Goal: Task Accomplishment & Management: Manage account settings

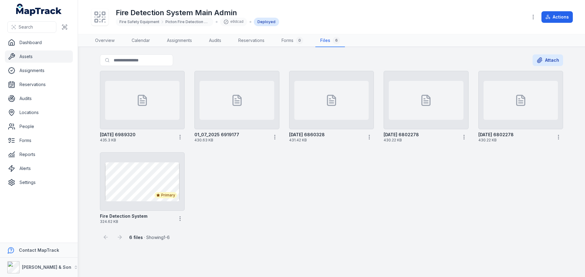
click at [350, 183] on div "[DATE] 6989320 435.3 KB 01_07_2025 6919177 430.63 KB [DATE] 6860328 431.42 KB […" at bounding box center [331, 148] width 468 height 158
click at [181, 216] on icon "button" at bounding box center [180, 219] width 6 height 6
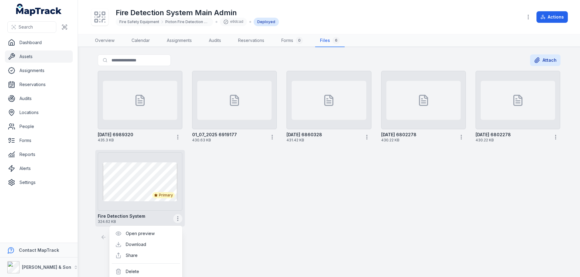
scroll to position [2, 0]
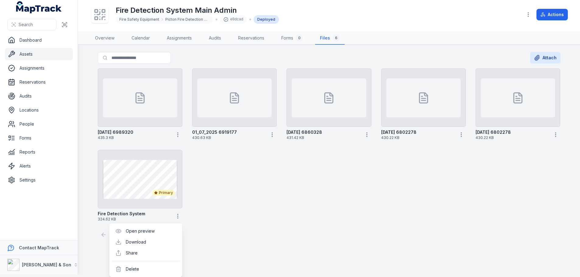
click at [238, 212] on div "[DATE] 6989320 435.3 KB 01_07_2025 6919177 430.63 KB [DATE] 6860328 431.42 KB […" at bounding box center [329, 145] width 468 height 158
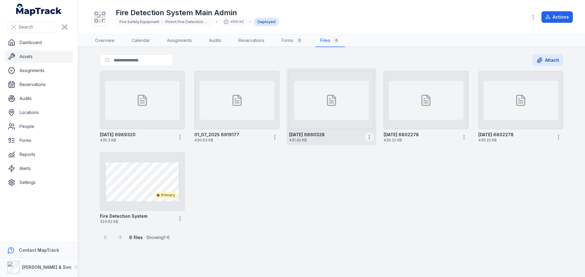
click at [368, 136] on icon "button" at bounding box center [369, 137] width 6 height 6
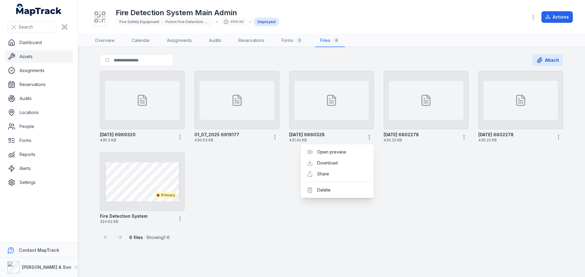
click at [405, 202] on div "[DATE] 6989320 435.3 KB 01_07_2025 6919177 430.63 KB [DATE] 6860328 431.42 KB […" at bounding box center [331, 148] width 468 height 158
click at [230, 198] on div "11-08-2025 6989320 435.3 KB 01_07_2025 6919177 430.63 KB 03-06-2025 6860328 431…" at bounding box center [331, 148] width 468 height 158
click at [19, 36] on div "Search" at bounding box center [39, 27] width 78 height 19
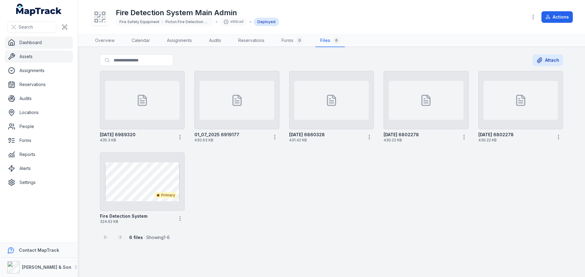
click at [23, 40] on link "Dashboard" at bounding box center [39, 43] width 68 height 12
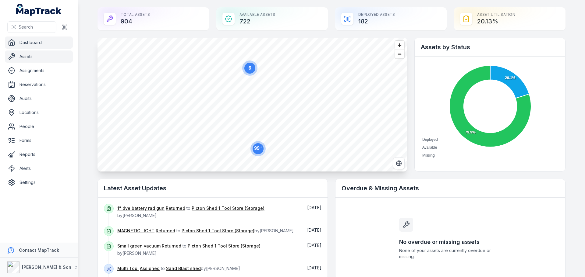
click at [26, 60] on link "Assets" at bounding box center [39, 57] width 68 height 12
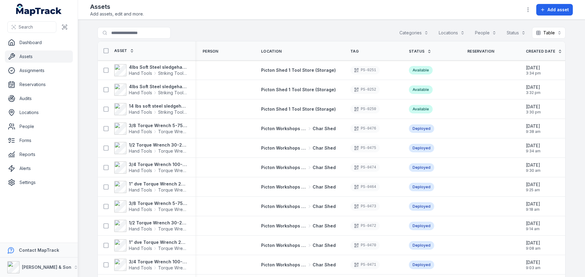
click at [411, 31] on button "Categories" at bounding box center [413, 33] width 37 height 12
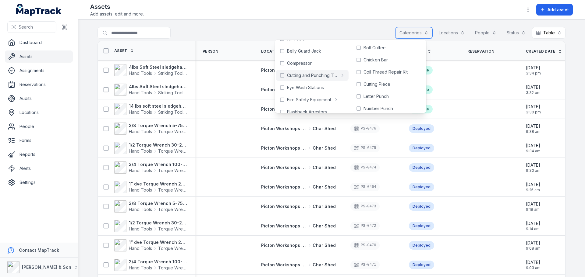
scroll to position [30, 0]
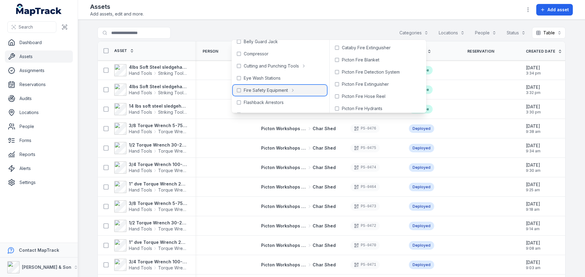
click at [273, 90] on span "Fire Safety Equipment" at bounding box center [266, 90] width 44 height 6
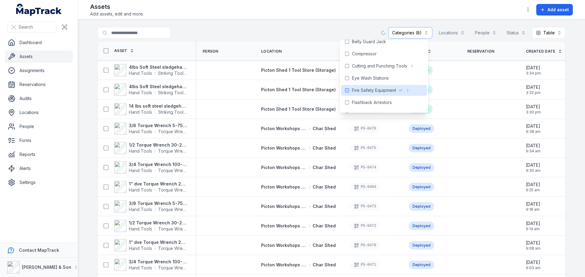
click at [278, 31] on div "**********" at bounding box center [331, 34] width 468 height 14
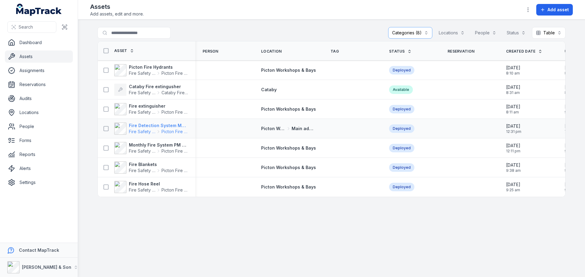
click at [161, 129] on span "Picton Fire Detection System" at bounding box center [174, 132] width 26 height 6
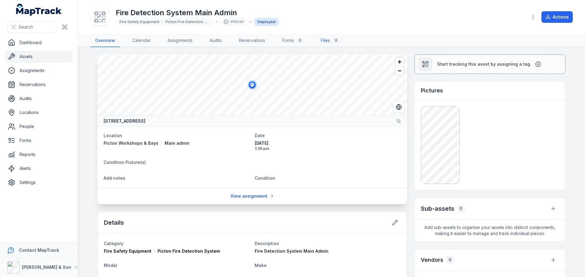
click at [331, 40] on link "Files 6" at bounding box center [330, 40] width 29 height 13
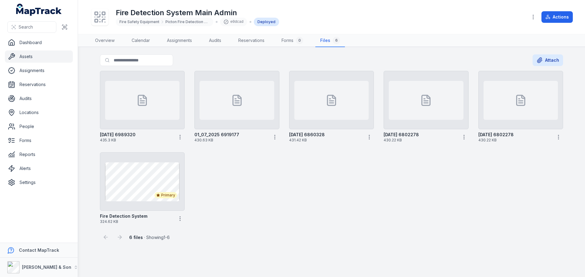
click at [29, 58] on link "Assets" at bounding box center [39, 57] width 68 height 12
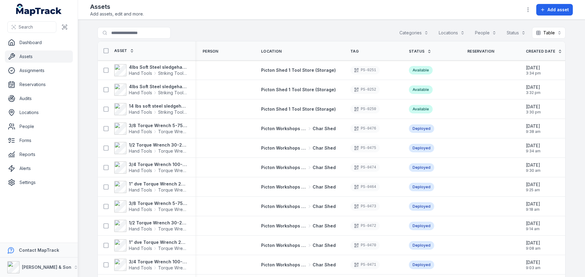
click at [399, 34] on button "Categories" at bounding box center [413, 33] width 37 height 12
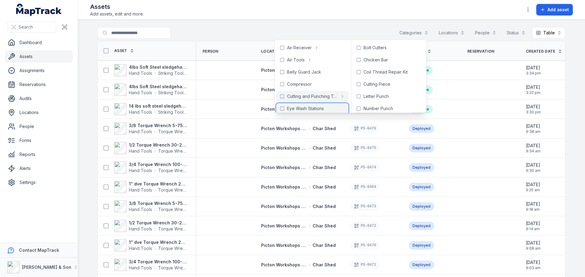
click at [316, 105] on div "Eye Wash Stations" at bounding box center [312, 108] width 72 height 11
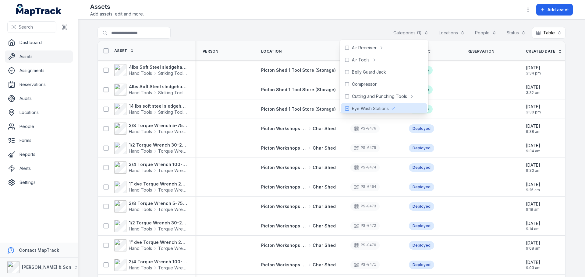
click at [285, 35] on div "**********" at bounding box center [331, 34] width 468 height 14
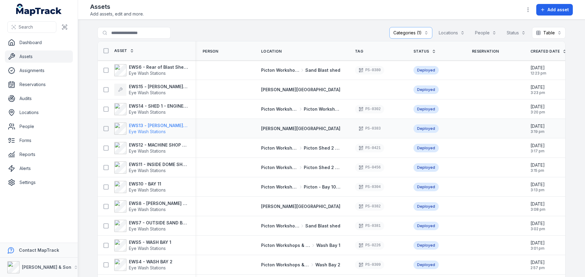
drag, startPoint x: 161, startPoint y: 125, endPoint x: 161, endPoint y: 129, distance: 4.3
drag, startPoint x: 161, startPoint y: 144, endPoint x: 161, endPoint y: 164, distance: 20.7
drag, startPoint x: 145, startPoint y: 241, endPoint x: 143, endPoint y: 249, distance: 7.5
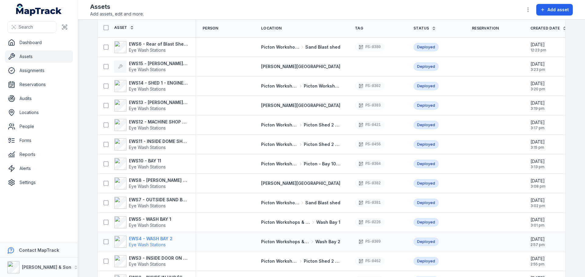
scroll to position [47, 0]
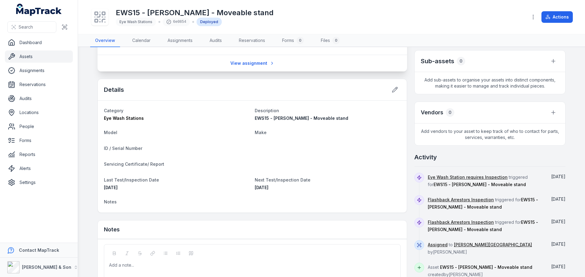
scroll to position [173, 0]
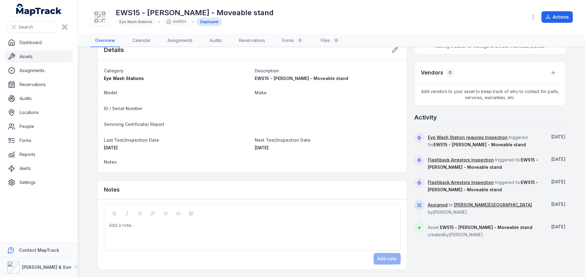
click at [195, 230] on div "Add a note..." at bounding box center [252, 235] width 286 height 24
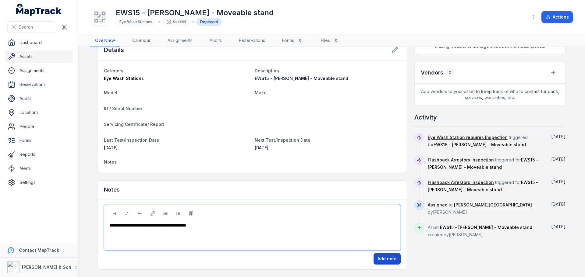
click at [393, 264] on button "Add note" at bounding box center [386, 259] width 27 height 12
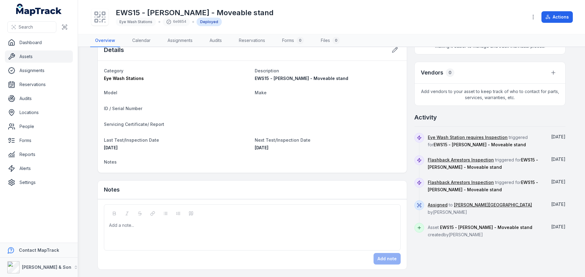
scroll to position [0, 0]
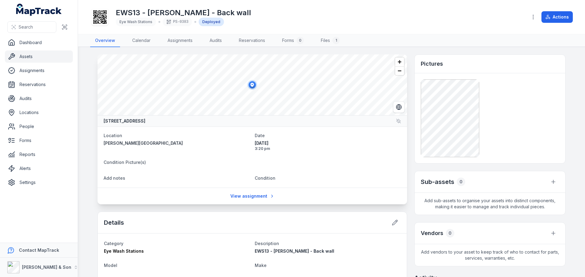
click at [346, 163] on dt "Condition Picture(s)" at bounding box center [252, 162] width 297 height 7
click at [327, 45] on link "Files 1" at bounding box center [330, 40] width 29 height 13
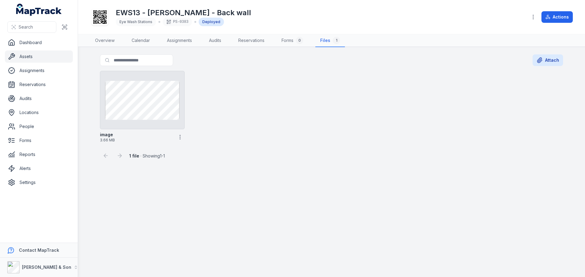
click at [563, 63] on div "Search for files Attach image 3.66 MB 1 file · Showing 1 - 1" at bounding box center [331, 107] width 468 height 107
click at [559, 62] on button "Attach" at bounding box center [547, 60] width 30 height 12
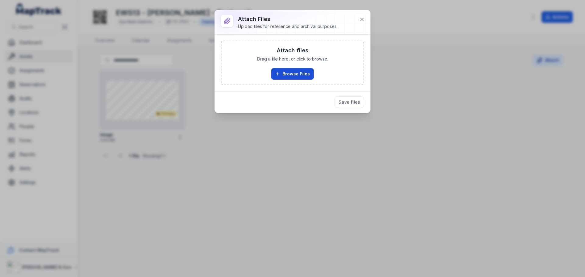
click at [303, 69] on button "Browse Files" at bounding box center [292, 74] width 43 height 12
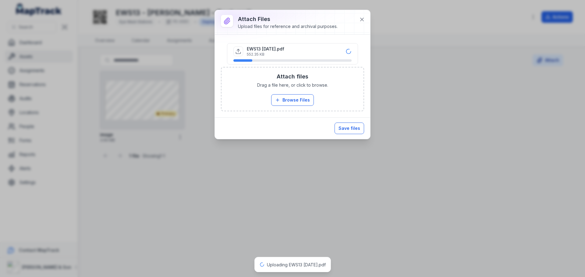
click at [354, 130] on button "Save files" at bounding box center [349, 129] width 30 height 12
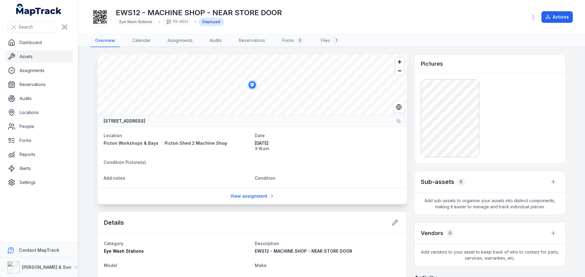
click at [368, 171] on dl "Location Picton Workshops & Bays Picton Shed 2 Machine Shop Date 22/04/2025 3:1…" at bounding box center [252, 157] width 297 height 51
click at [326, 39] on link "Files 1" at bounding box center [330, 40] width 29 height 13
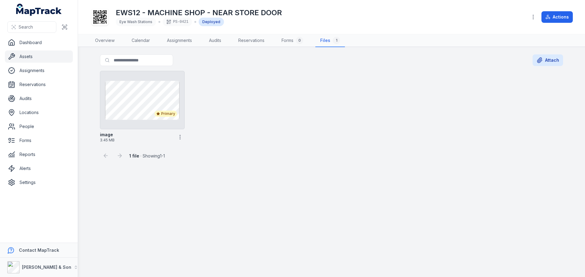
click at [289, 140] on div "Primary image 3.45 MB" at bounding box center [331, 107] width 468 height 77
click at [560, 64] on button "Attach" at bounding box center [547, 60] width 30 height 12
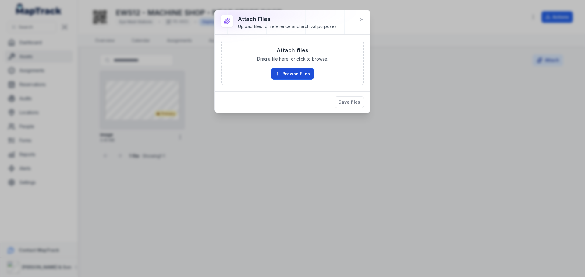
click at [298, 72] on button "Browse Files" at bounding box center [292, 74] width 43 height 12
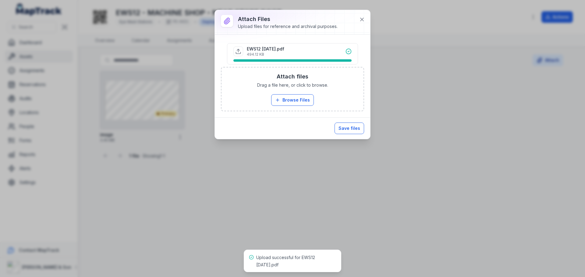
click at [341, 127] on button "Save files" at bounding box center [349, 129] width 30 height 12
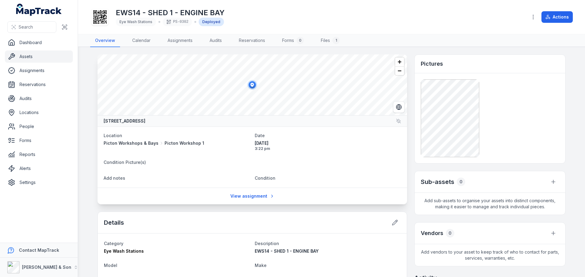
click at [163, 220] on div "Details" at bounding box center [252, 223] width 309 height 22
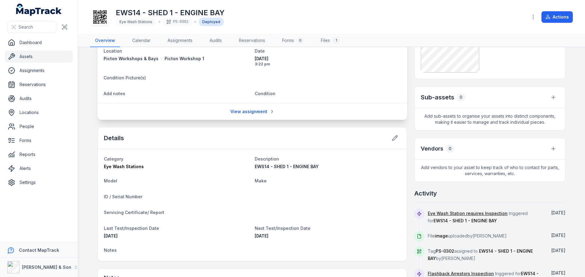
scroll to position [91, 0]
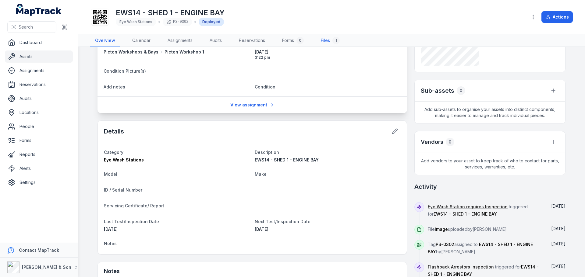
click at [323, 44] on link "Files 1" at bounding box center [330, 40] width 29 height 13
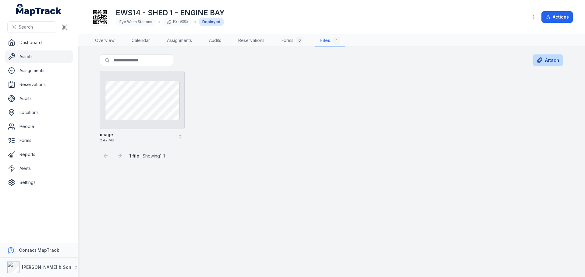
click at [550, 58] on button "Attach" at bounding box center [547, 60] width 30 height 12
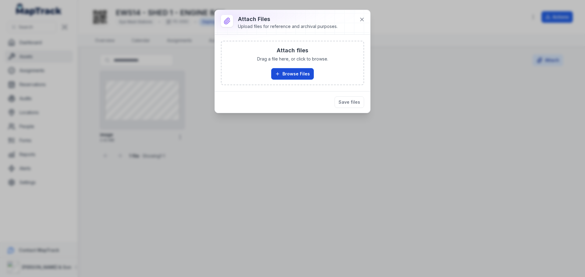
click at [306, 69] on button "Browse Files" at bounding box center [292, 74] width 43 height 12
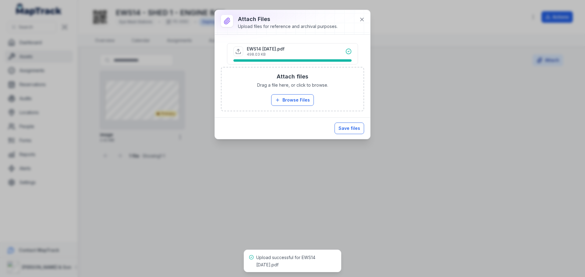
click at [345, 130] on button "Save files" at bounding box center [349, 129] width 30 height 12
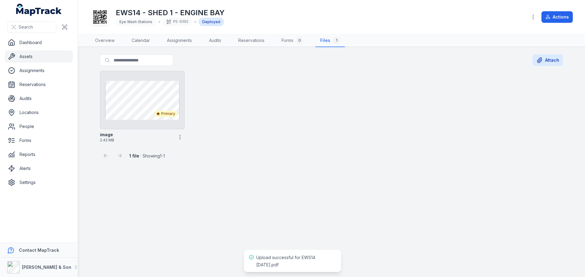
click at [339, 163] on main "Search for files Attach Primary image 2.42 MB 1 file · Showing 1 - 1" at bounding box center [331, 162] width 507 height 230
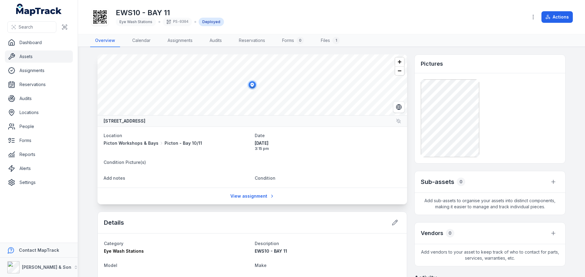
click at [416, 28] on div "EWS10 - BAY 11 Eye Wash Stations PS-0304 Deployed Actions" at bounding box center [331, 16] width 482 height 29
click at [339, 158] on dl "Location [GEOGRAPHIC_DATA] Workshops & Bays Sand Blast shed Date [DATE] 3:07 pm…" at bounding box center [252, 157] width 297 height 51
click at [319, 40] on link "Files 1" at bounding box center [330, 40] width 29 height 13
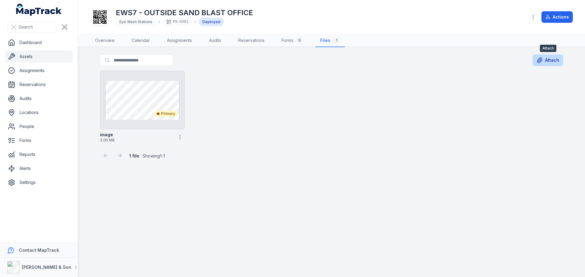
click at [541, 59] on icon at bounding box center [539, 60] width 6 height 6
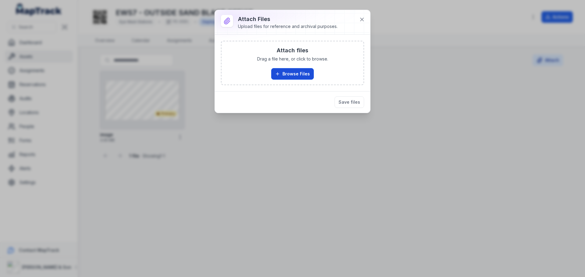
click at [278, 68] on button "Browse Files" at bounding box center [292, 74] width 43 height 12
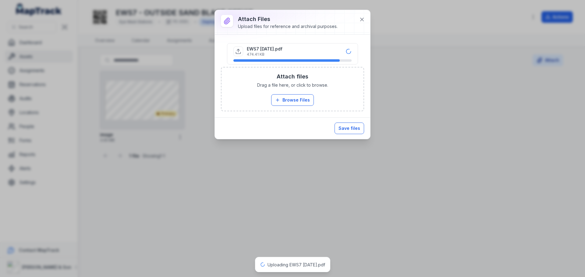
click at [349, 128] on button "Save files" at bounding box center [349, 129] width 30 height 12
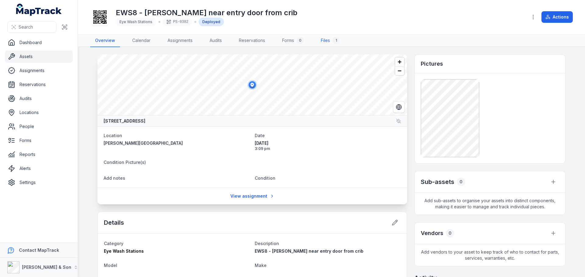
click at [322, 42] on link "Files 1" at bounding box center [330, 40] width 29 height 13
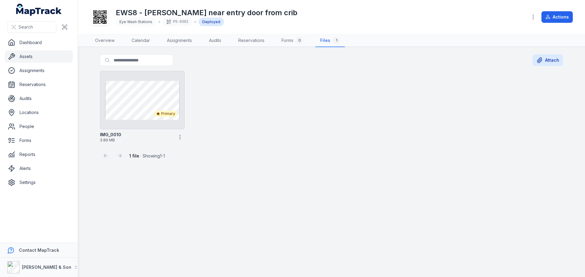
click at [406, 137] on div "Primary IMG_0010 3.89 MB" at bounding box center [331, 107] width 468 height 77
click at [543, 58] on button "Attach" at bounding box center [547, 60] width 30 height 12
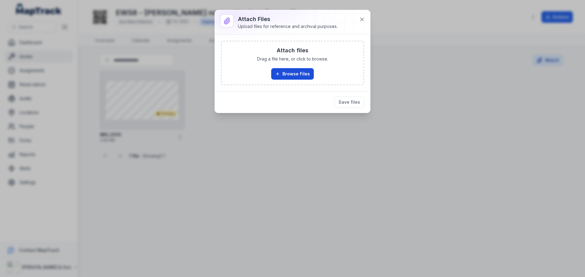
click at [298, 75] on button "Browse Files" at bounding box center [292, 74] width 43 height 12
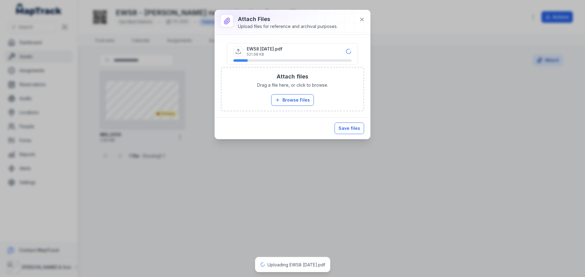
click at [351, 129] on button "Save files" at bounding box center [349, 129] width 30 height 12
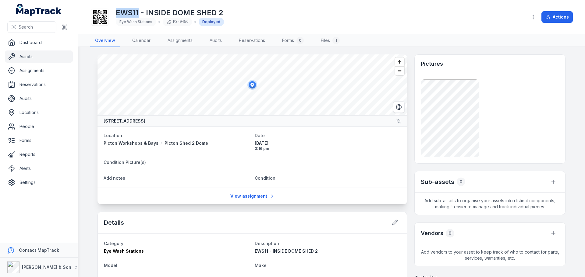
drag, startPoint x: 116, startPoint y: 9, endPoint x: 139, endPoint y: 11, distance: 22.9
click at [139, 11] on h1 "EWS11 - INSIDE DOME SHED 2" at bounding box center [170, 13] width 108 height 10
copy h1 "EWS11"
click at [318, 40] on link "Files 1" at bounding box center [330, 40] width 29 height 13
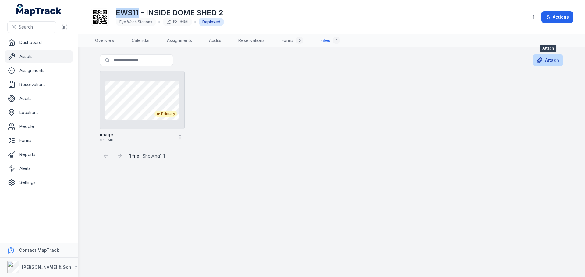
click at [542, 65] on button "Attach" at bounding box center [547, 60] width 30 height 12
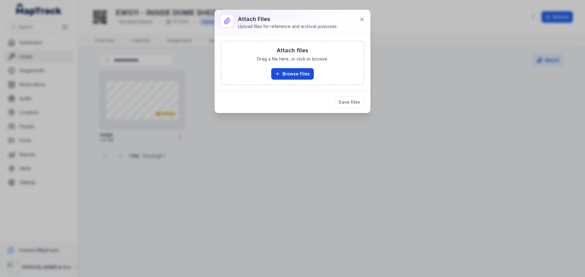
click at [286, 74] on button "Browse Files" at bounding box center [292, 74] width 43 height 12
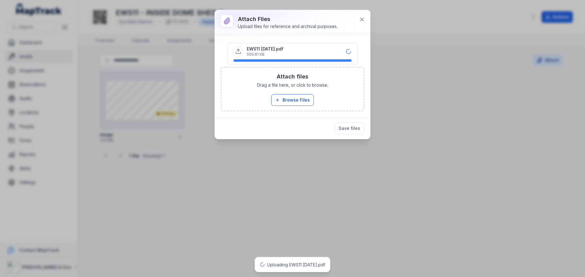
click at [348, 97] on div "Attach files Drag a file here, or click to browse. Browse Files Take Photos" at bounding box center [292, 89] width 142 height 43
click at [340, 128] on button "Save files" at bounding box center [349, 129] width 30 height 12
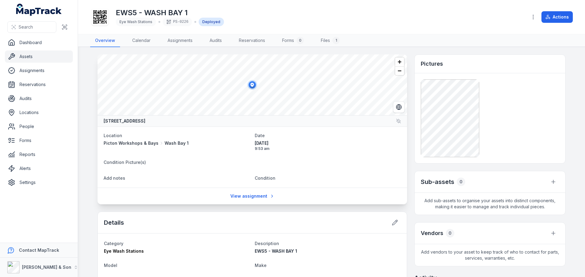
click at [514, 31] on div "EWS5 - WASH BAY 1 Eye Wash Stations PS-0226 Deployed Actions" at bounding box center [331, 16] width 482 height 29
click at [320, 42] on link "Files 1" at bounding box center [330, 40] width 29 height 13
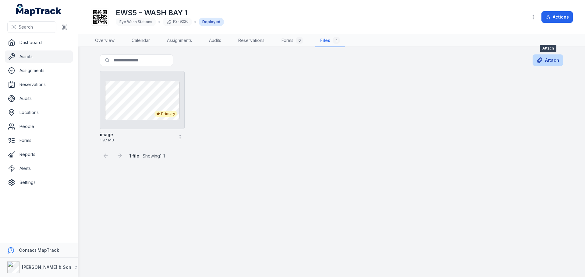
click at [545, 60] on button "Attach" at bounding box center [547, 60] width 30 height 12
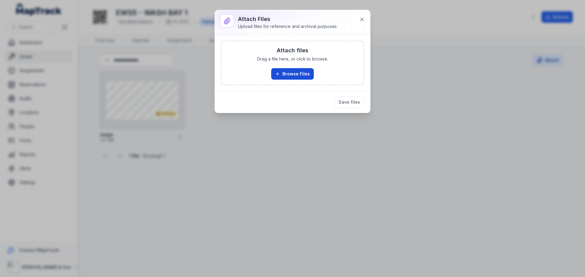
click at [305, 76] on button "Browse Files" at bounding box center [292, 74] width 43 height 12
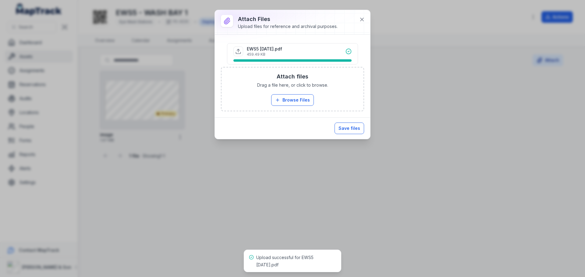
click at [340, 125] on button "Save files" at bounding box center [349, 129] width 30 height 12
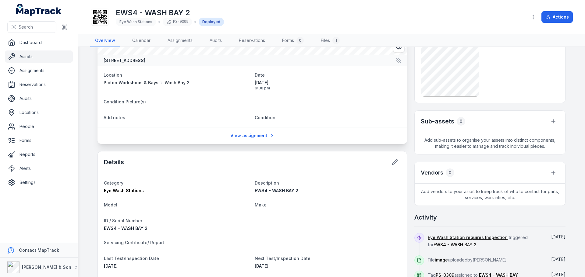
scroll to position [61, 0]
click at [295, 157] on div "Details" at bounding box center [252, 162] width 309 height 22
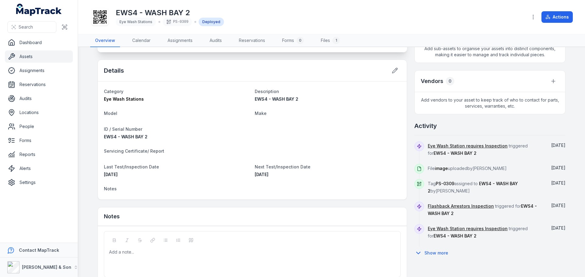
scroll to position [122, 0]
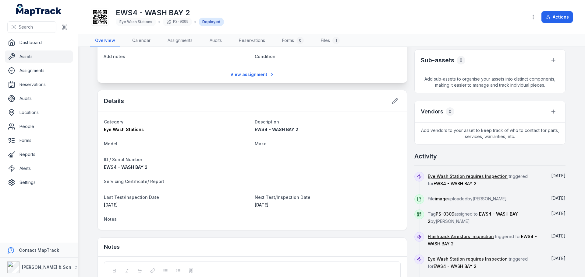
click at [328, 105] on div "Details" at bounding box center [252, 101] width 309 height 22
click at [346, 114] on div "Category Eye Wash Stations Description EWS4 - WASH BAY 2 Model Make ID / Serial…" at bounding box center [252, 171] width 309 height 118
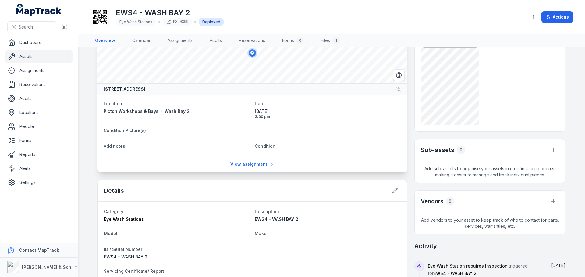
scroll to position [0, 0]
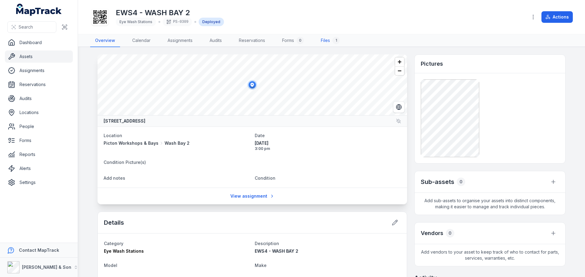
click at [320, 39] on link "Files 1" at bounding box center [330, 40] width 29 height 13
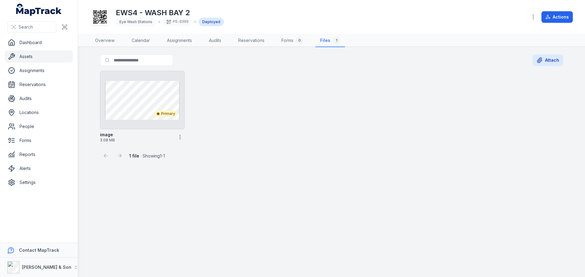
click at [276, 111] on div "Primary image 3.08 MB" at bounding box center [331, 107] width 468 height 77
click at [548, 62] on button "Attach" at bounding box center [547, 60] width 30 height 12
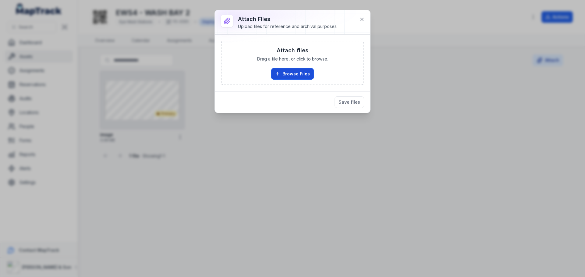
click at [301, 78] on button "Browse Files" at bounding box center [292, 74] width 43 height 12
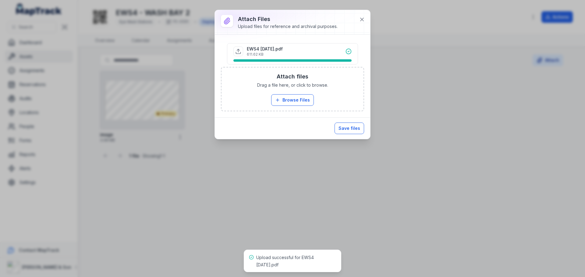
click at [342, 128] on button "Save files" at bounding box center [349, 129] width 30 height 12
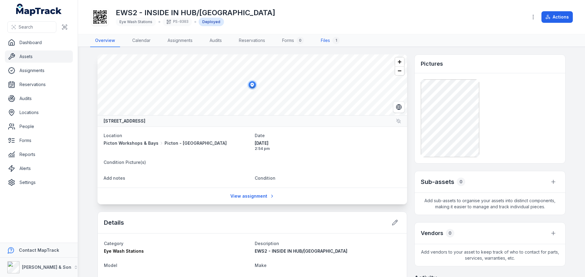
click at [319, 40] on link "Files 1" at bounding box center [330, 40] width 29 height 13
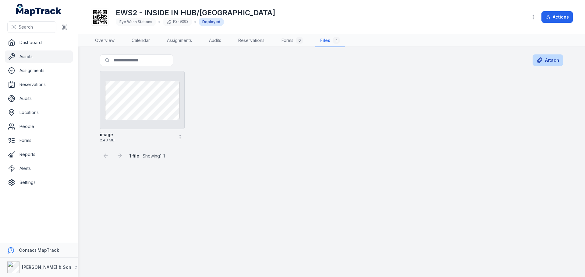
click at [539, 60] on icon at bounding box center [539, 60] width 5 height 5
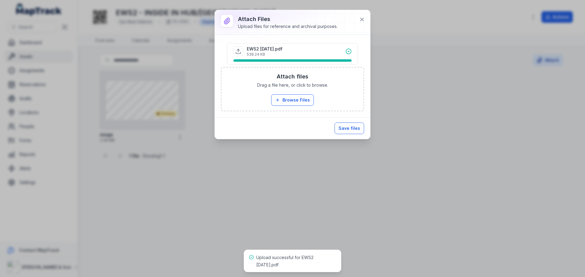
click at [344, 128] on button "Save files" at bounding box center [349, 129] width 30 height 12
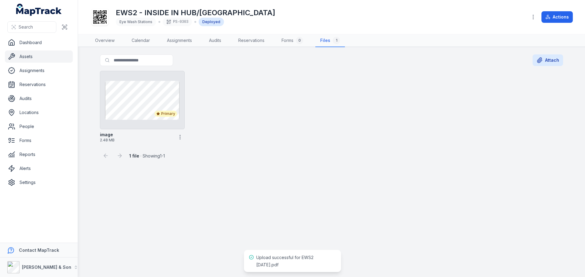
click at [349, 161] on div "1 file · Showing 1 - 1" at bounding box center [331, 153] width 463 height 16
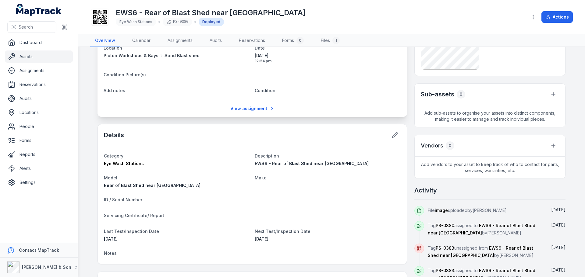
scroll to position [91, 0]
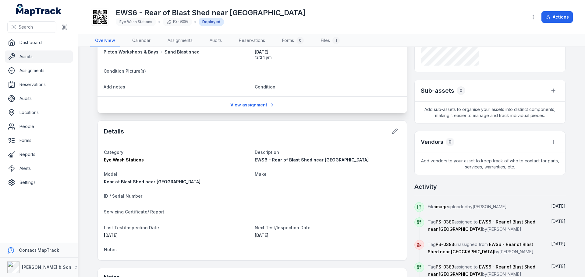
click at [367, 205] on dl "Category Eye Wash Stations Description EWS6 - Rear of Blast Shed near Water Wor…" at bounding box center [252, 202] width 297 height 106
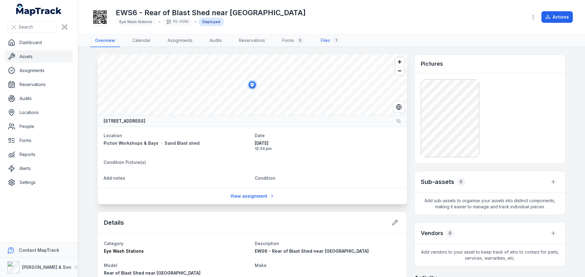
click at [323, 44] on link "Files 1" at bounding box center [330, 40] width 29 height 13
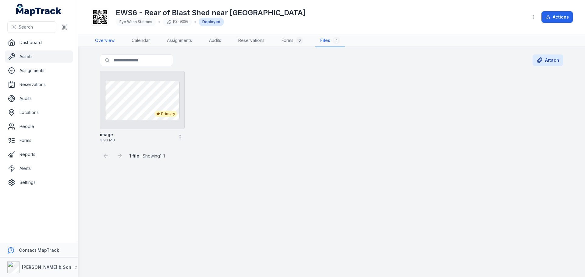
click at [104, 40] on link "Overview" at bounding box center [104, 40] width 29 height 13
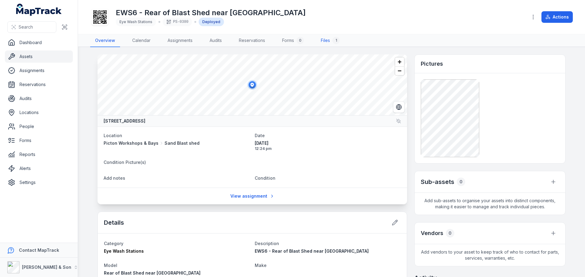
click at [328, 42] on link "Files 1" at bounding box center [330, 40] width 29 height 13
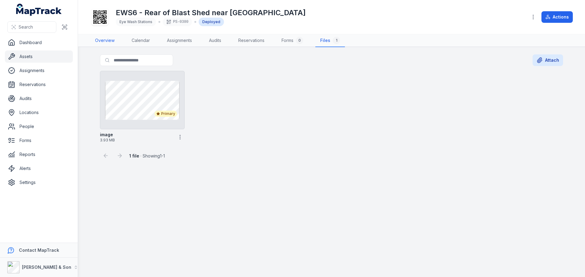
click at [116, 37] on link "Overview" at bounding box center [104, 40] width 29 height 13
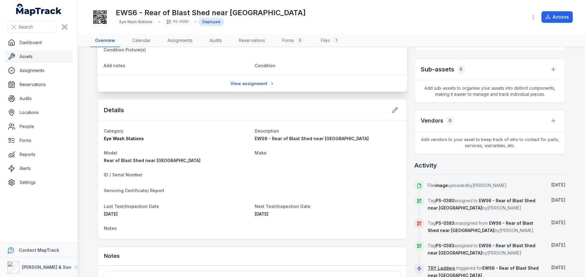
scroll to position [179, 0]
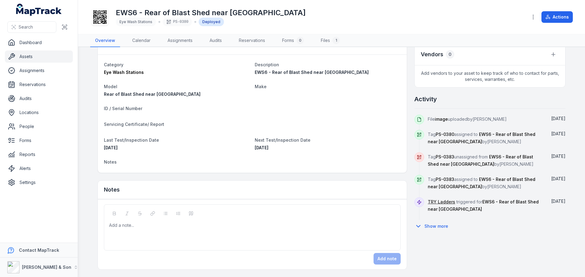
click at [207, 218] on div "Add a note..." at bounding box center [252, 228] width 297 height 46
click at [202, 230] on div "Add a note..." at bounding box center [252, 235] width 286 height 24
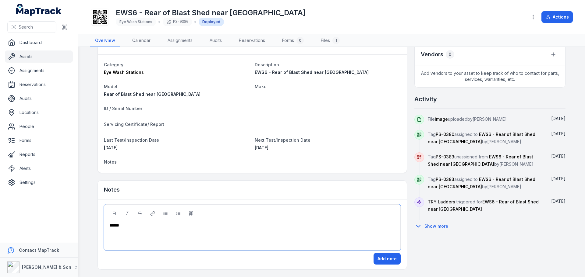
click at [109, 225] on span "******" at bounding box center [114, 225] width 10 height 4
click at [132, 227] on div "*******" at bounding box center [252, 226] width 286 height 6
click at [375, 261] on button "Add note" at bounding box center [386, 259] width 27 height 12
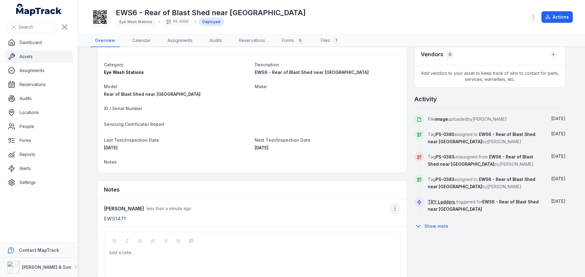
drag, startPoint x: 402, startPoint y: 206, endPoint x: 393, endPoint y: 206, distance: 8.2
click at [398, 206] on div "Tony Halout less than a minute ago EWS1471" at bounding box center [252, 212] width 309 height 27
click at [393, 206] on icon "button" at bounding box center [395, 209] width 6 height 6
click at [377, 229] on div "Edit note" at bounding box center [362, 225] width 68 height 11
click at [161, 239] on div "*******" at bounding box center [252, 245] width 286 height 24
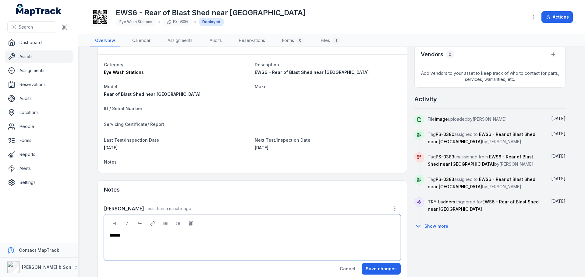
click at [147, 238] on div "*******" at bounding box center [252, 236] width 286 height 6
click at [377, 274] on button "Save changes" at bounding box center [380, 269] width 39 height 12
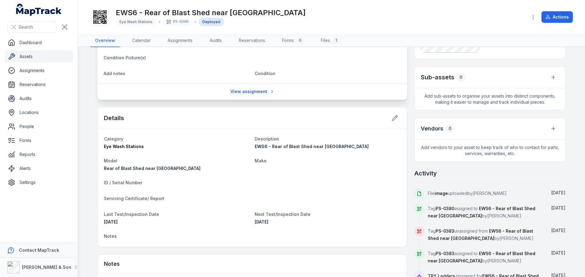
scroll to position [0, 0]
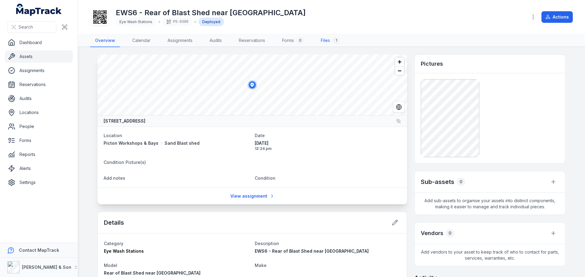
click at [329, 40] on link "Files 1" at bounding box center [330, 40] width 29 height 13
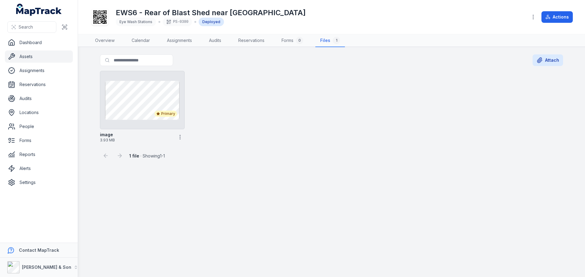
click at [356, 155] on div "1 file · Showing 1 - 1" at bounding box center [331, 153] width 463 height 16
click at [550, 59] on button "Attach" at bounding box center [547, 60] width 30 height 12
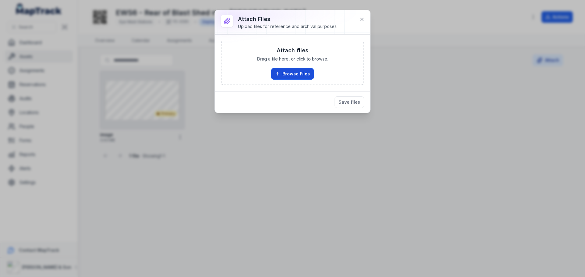
click at [298, 71] on button "Browse Files" at bounding box center [292, 74] width 43 height 12
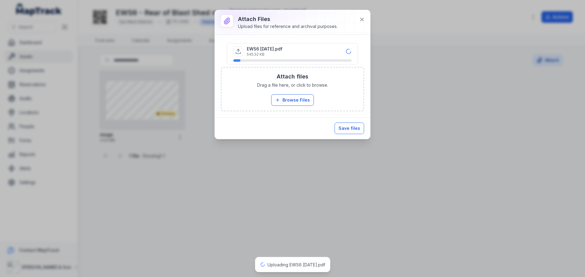
click at [360, 131] on button "Save files" at bounding box center [349, 129] width 30 height 12
